Goal: Task Accomplishment & Management: Use online tool/utility

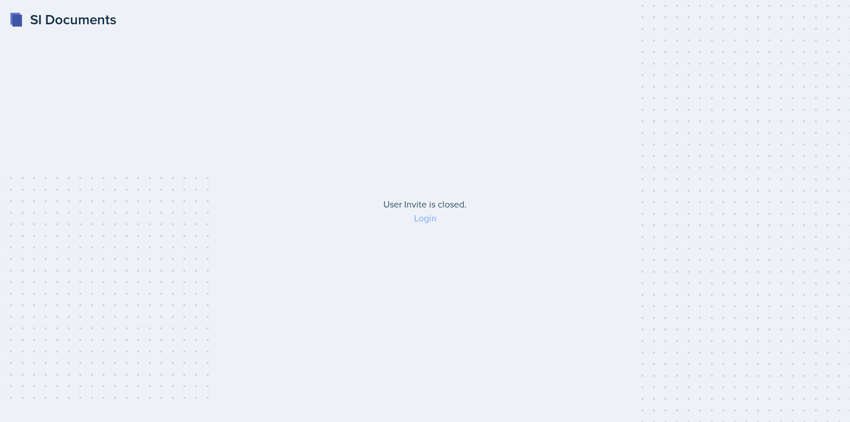
click at [431, 223] on link "Login" at bounding box center [425, 218] width 23 height 13
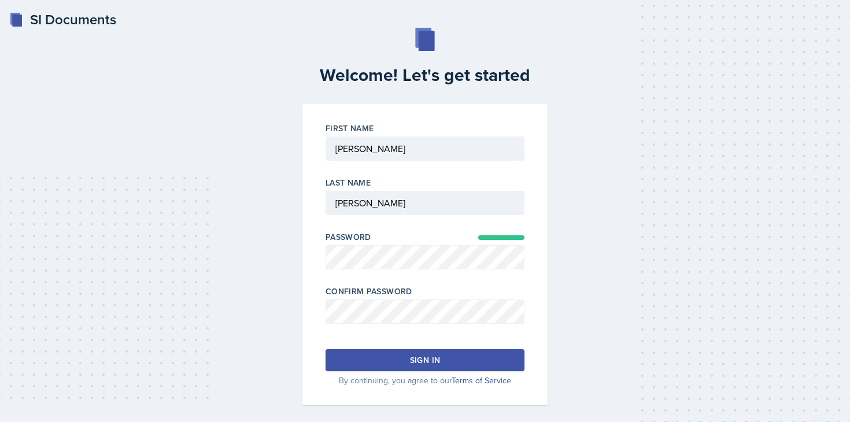
click at [405, 359] on button "Sign in" at bounding box center [424, 360] width 199 height 22
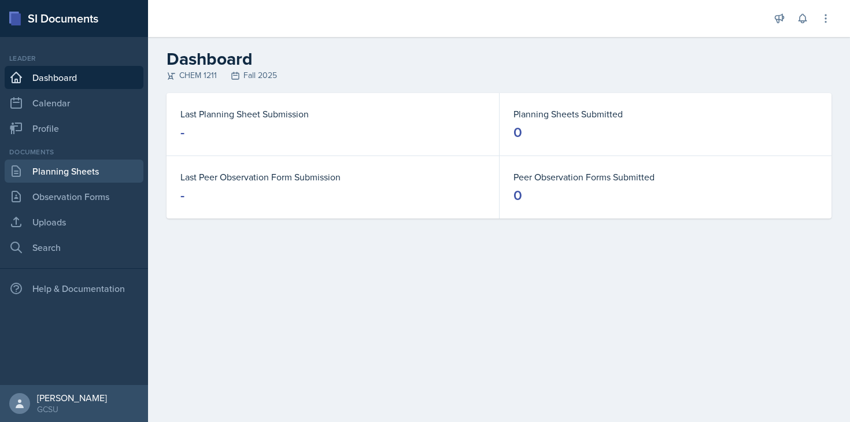
click at [104, 174] on link "Planning Sheets" at bounding box center [74, 171] width 139 height 23
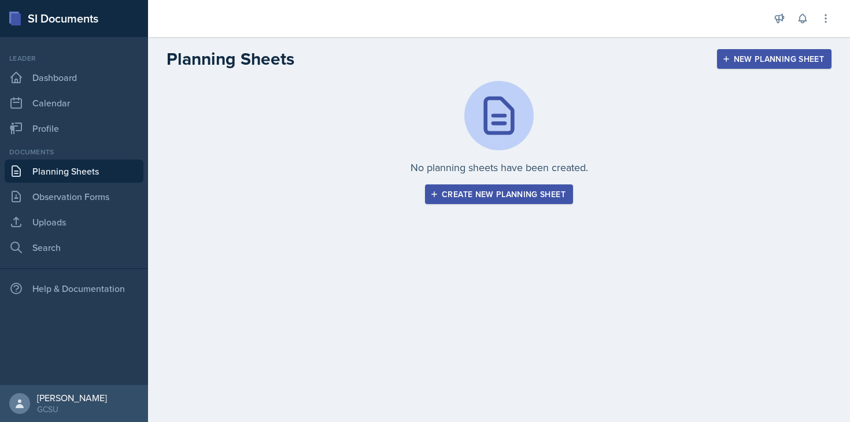
click at [549, 199] on div "Create new planning sheet" at bounding box center [498, 194] width 133 height 9
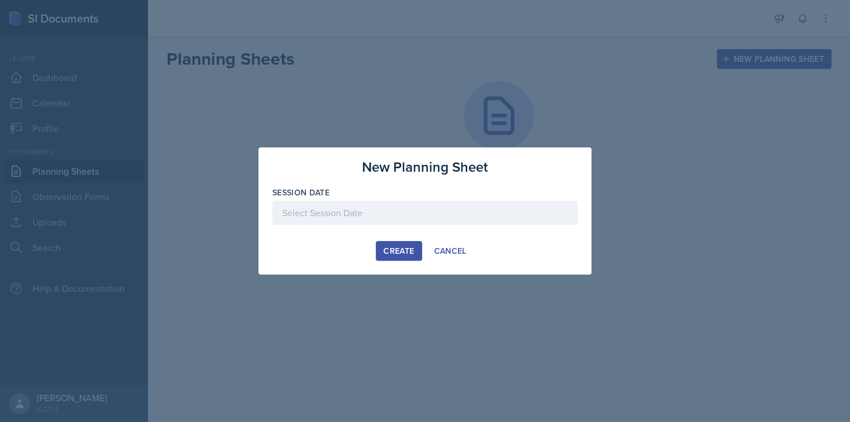
click at [472, 216] on div at bounding box center [424, 213] width 305 height 24
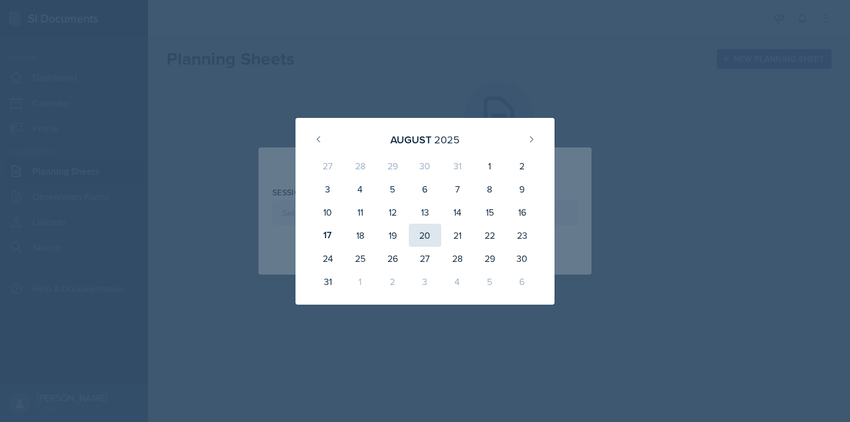
click at [432, 230] on div "20" at bounding box center [425, 235] width 32 height 23
type input "August 20th, 2025"
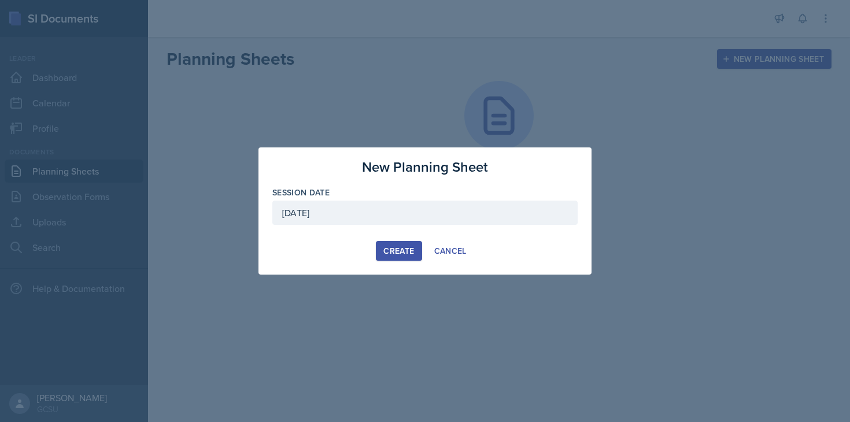
click at [408, 250] on div "Create" at bounding box center [398, 250] width 31 height 9
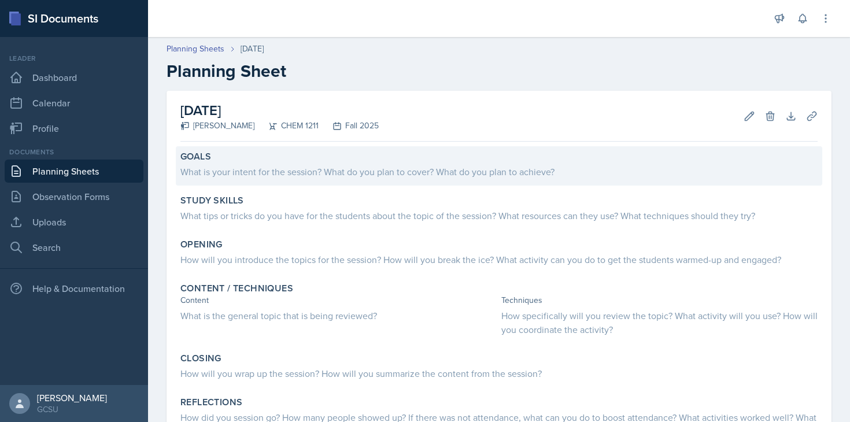
click at [465, 172] on div "What is your intent for the session? What do you plan to cover? What do you pla…" at bounding box center [498, 172] width 637 height 14
